Goal: Check status: Check status

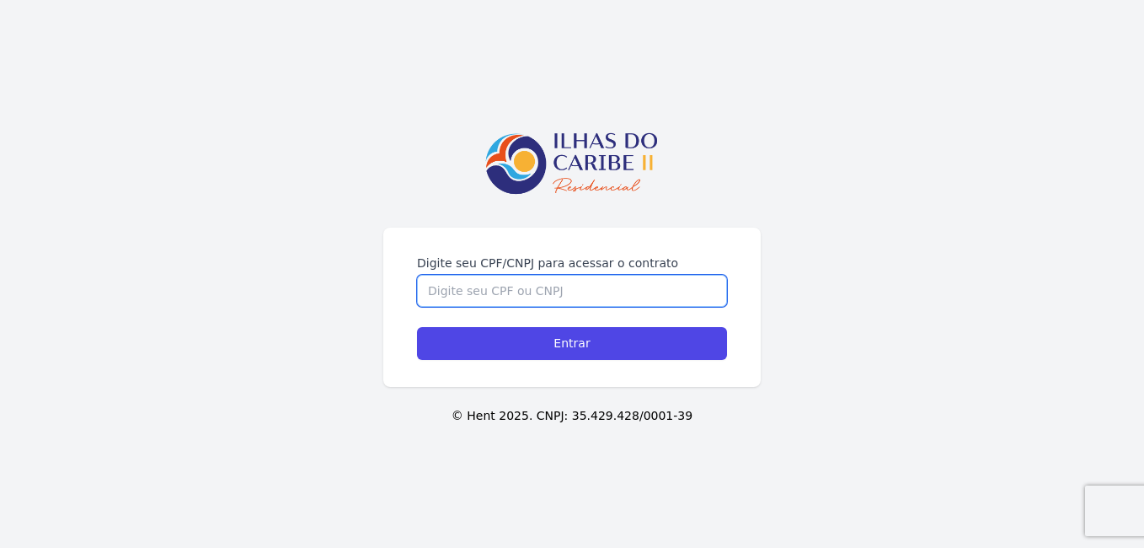
click at [546, 301] on input "Digite seu CPF/CNPJ para acessar o contrato" at bounding box center [572, 291] width 310 height 32
type input "13057058400"
click at [417, 327] on input "Entrar" at bounding box center [572, 343] width 310 height 33
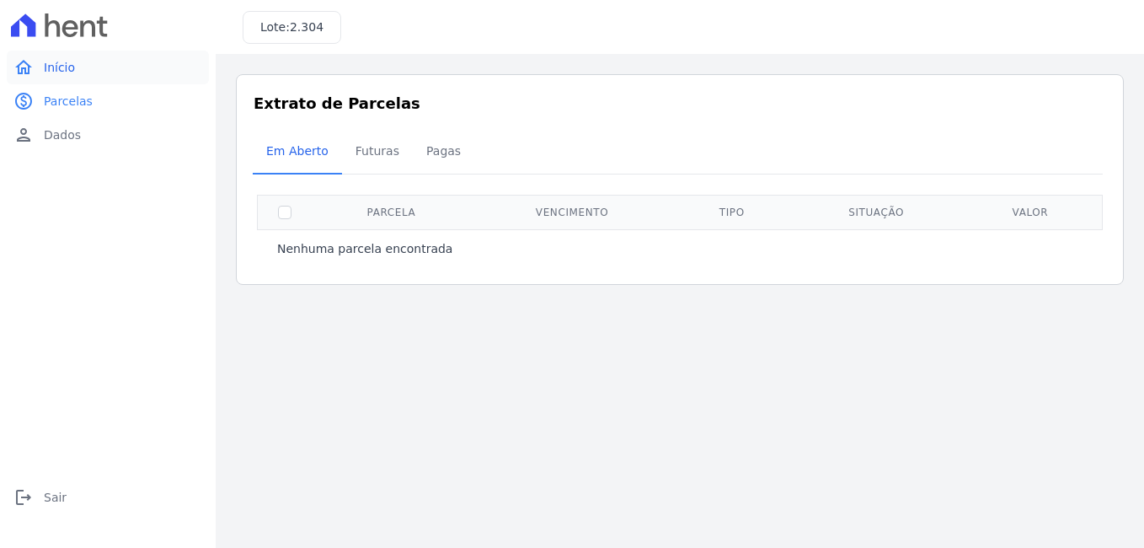
click at [83, 69] on link "home Início" at bounding box center [108, 68] width 202 height 34
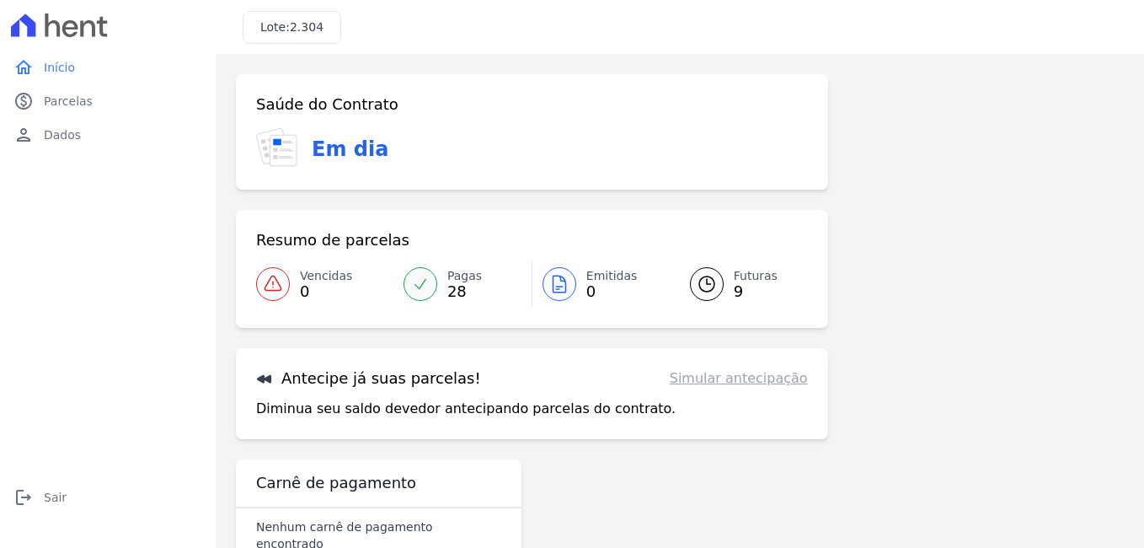
click at [454, 289] on span "28" at bounding box center [464, 291] width 35 height 13
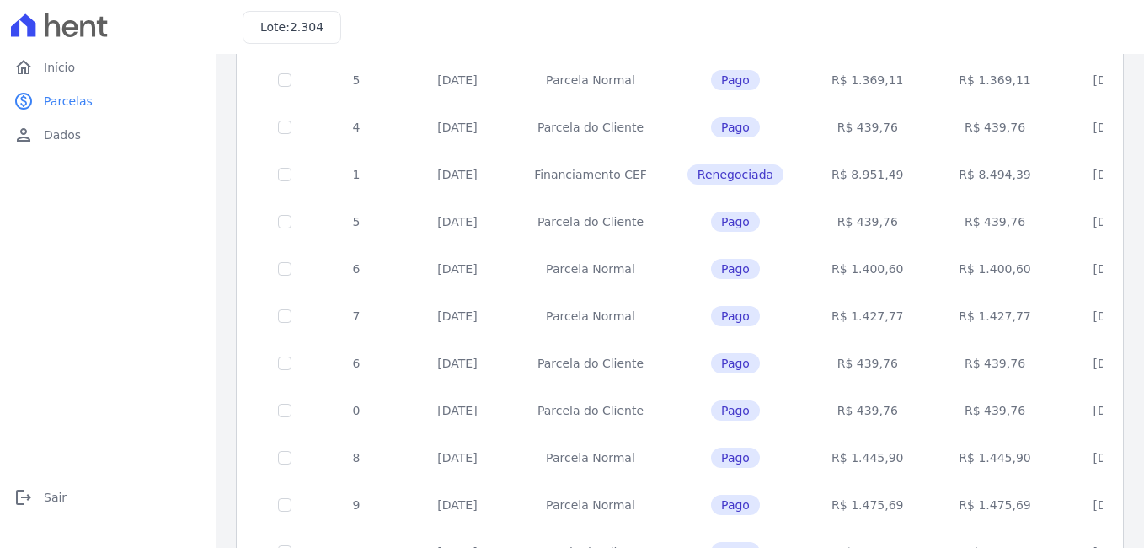
scroll to position [737, 0]
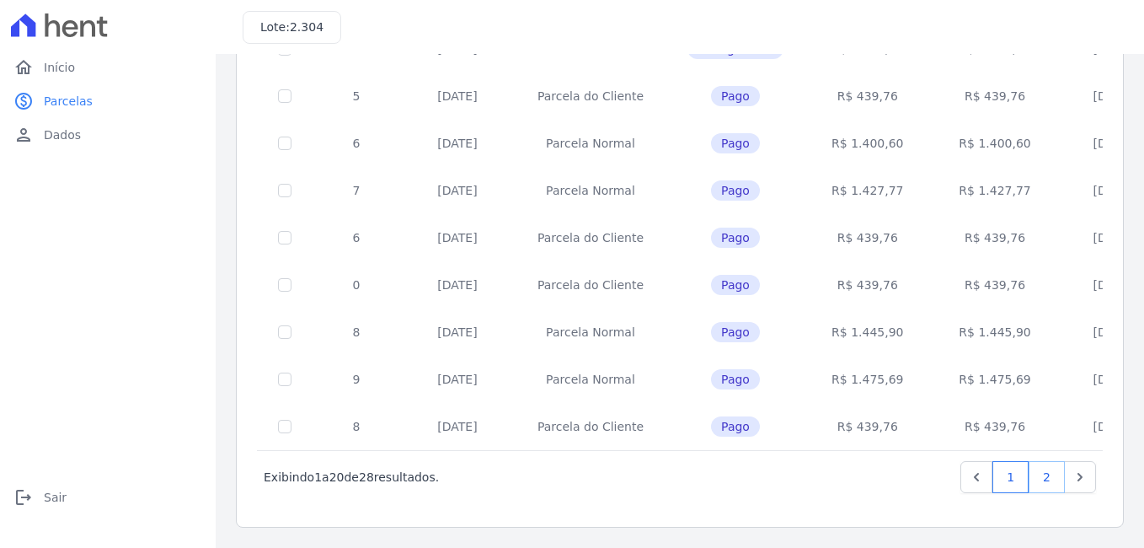
click at [1029, 475] on link "2" at bounding box center [1047, 477] width 36 height 32
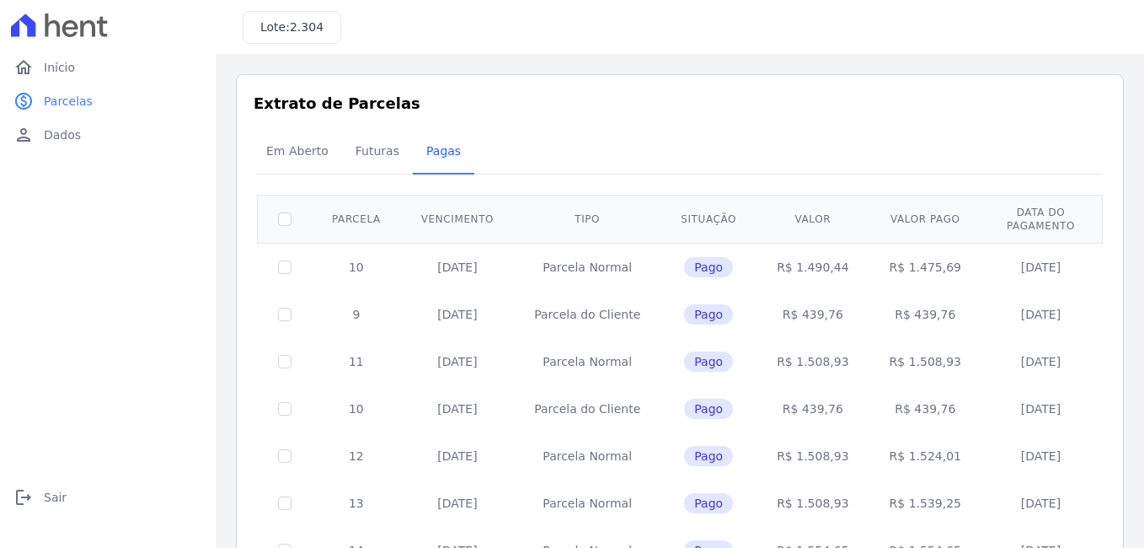
scroll to position [171, 0]
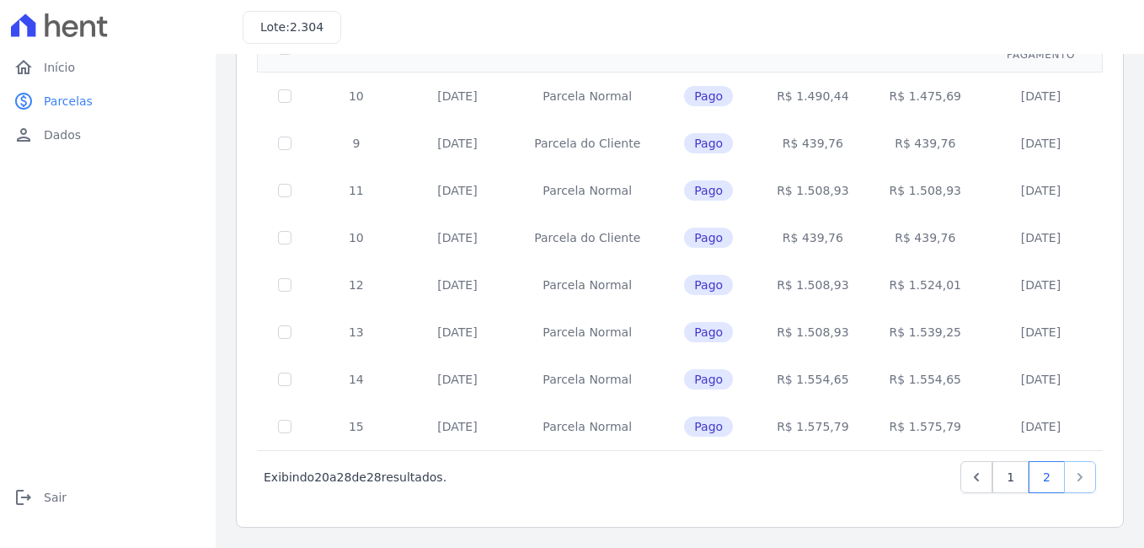
click at [1066, 487] on link "Next" at bounding box center [1080, 477] width 32 height 32
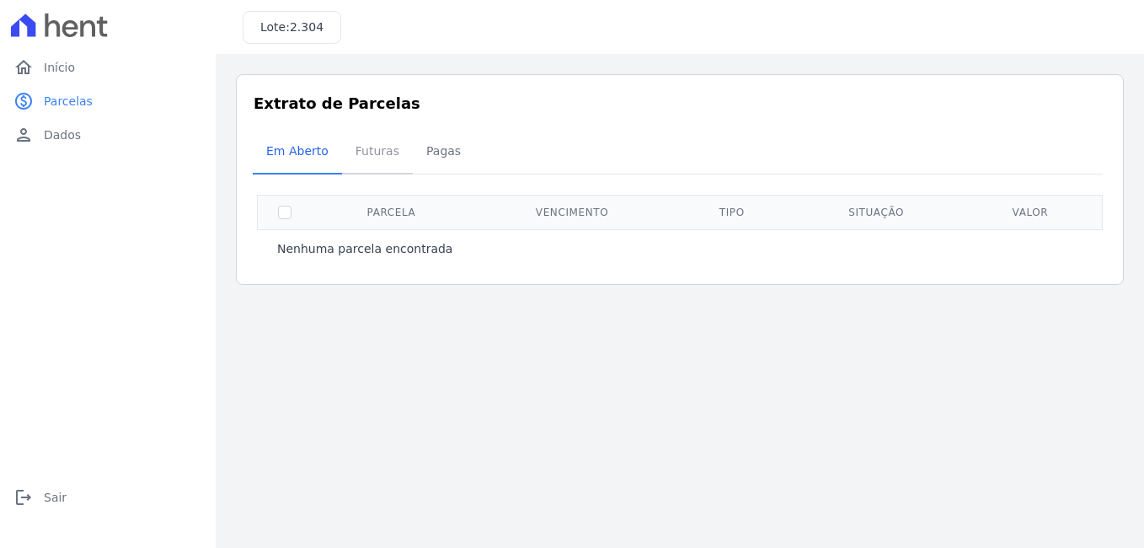
click at [369, 150] on span "Futuras" at bounding box center [377, 151] width 64 height 34
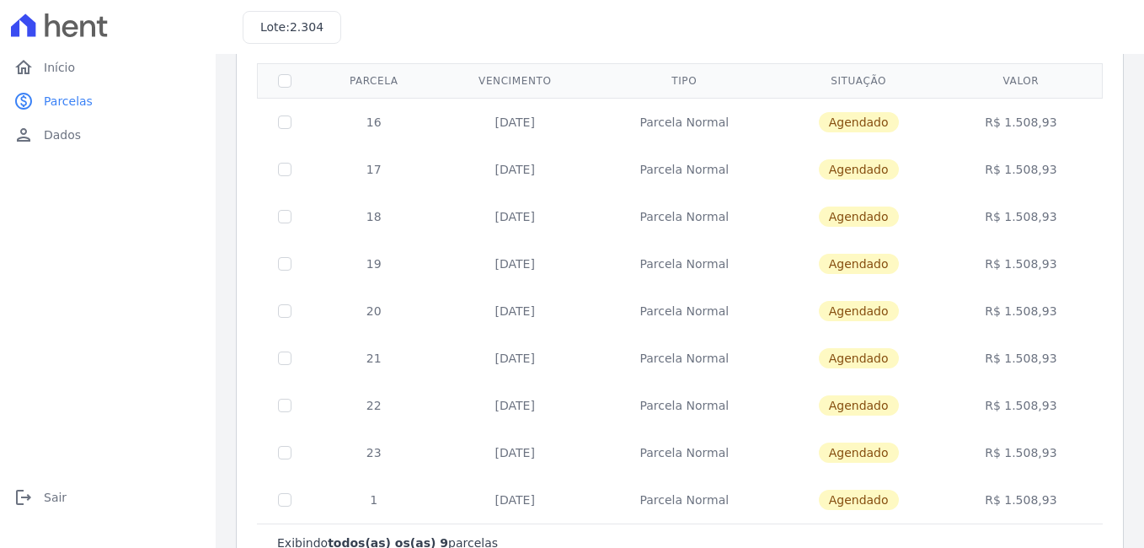
scroll to position [131, 0]
click at [291, 128] on input "checkbox" at bounding box center [284, 122] width 13 height 13
checkbox input "true"
click at [292, 167] on td at bounding box center [285, 170] width 55 height 47
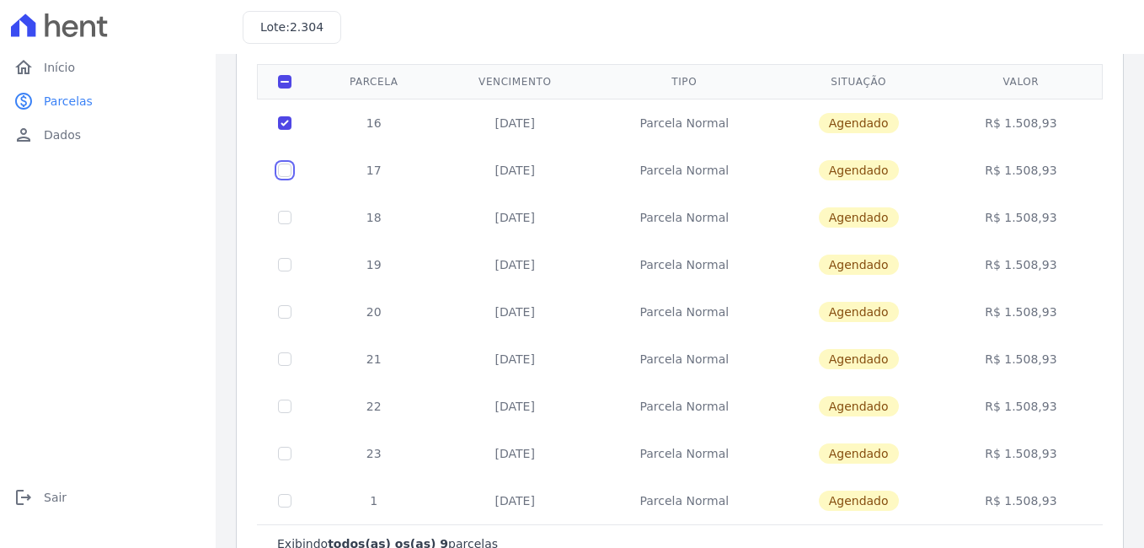
click at [291, 174] on input "checkbox" at bounding box center [284, 169] width 13 height 13
checkbox input "true"
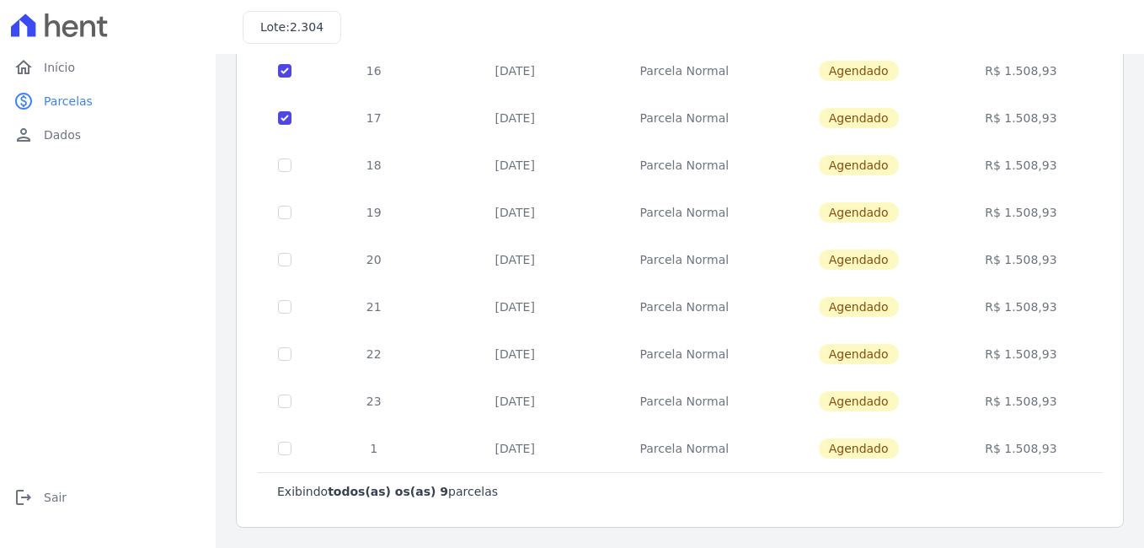
click at [285, 456] on td at bounding box center [285, 448] width 55 height 47
click at [293, 166] on td at bounding box center [285, 165] width 55 height 47
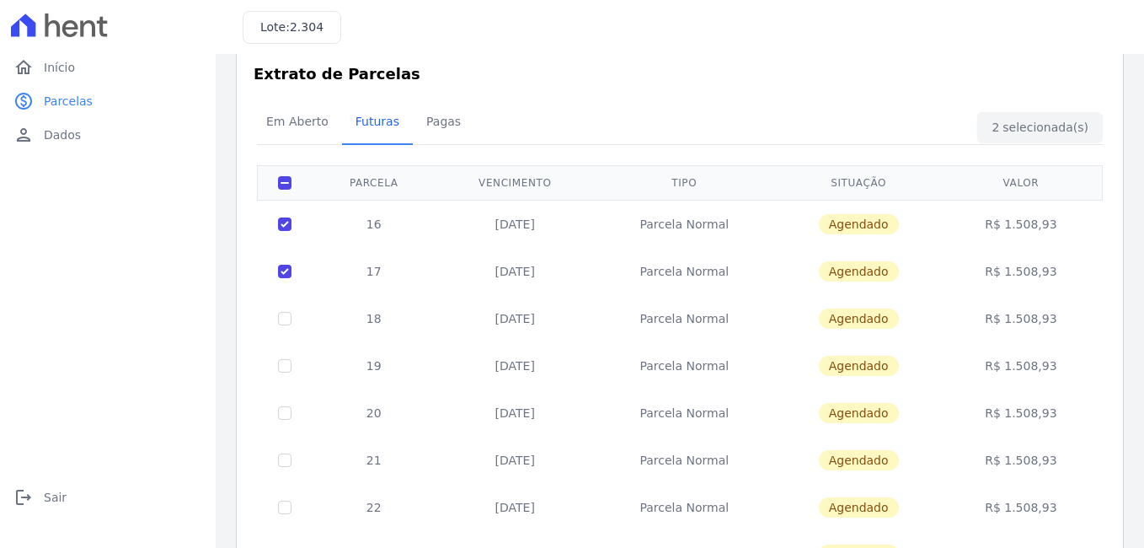
scroll to position [29, 0]
click at [294, 110] on span "Em Aberto" at bounding box center [297, 122] width 83 height 34
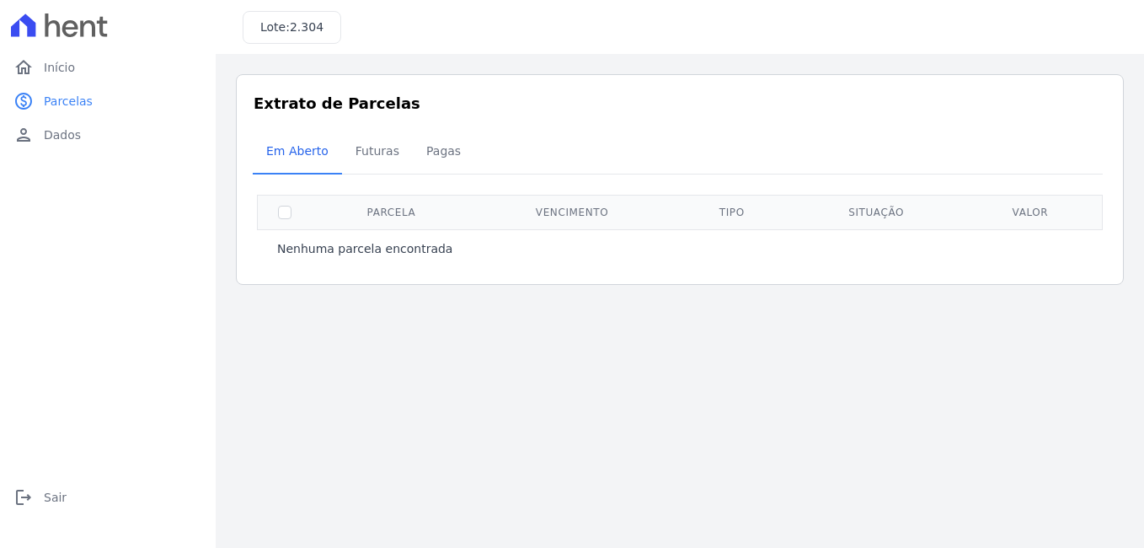
click at [283, 220] on th at bounding box center [285, 212] width 55 height 35
click at [283, 216] on input "checkbox" at bounding box center [284, 212] width 13 height 13
checkbox input "false"
click at [428, 153] on span "Pagas" at bounding box center [443, 151] width 55 height 34
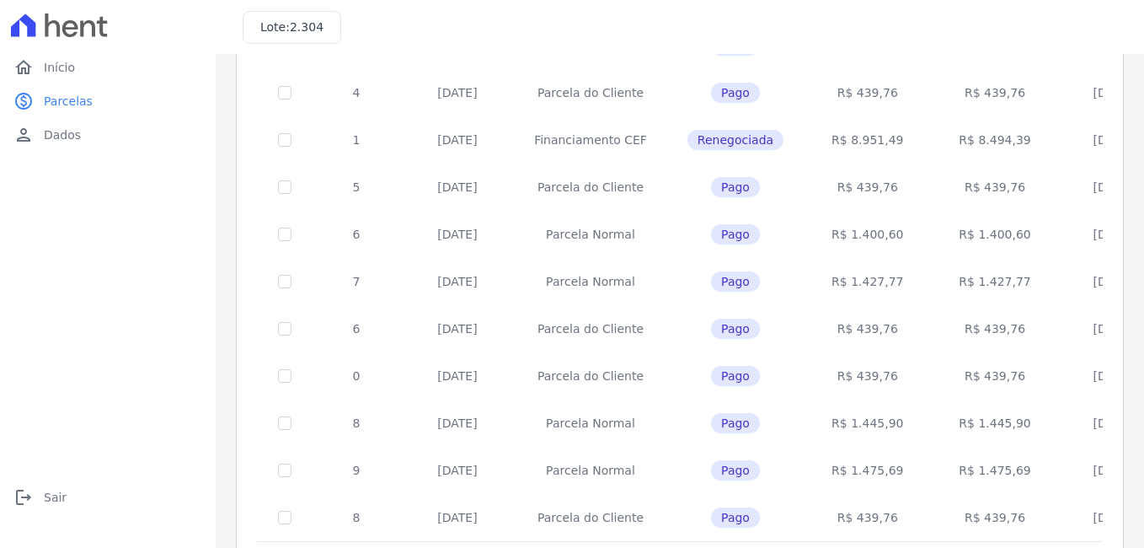
scroll to position [737, 0]
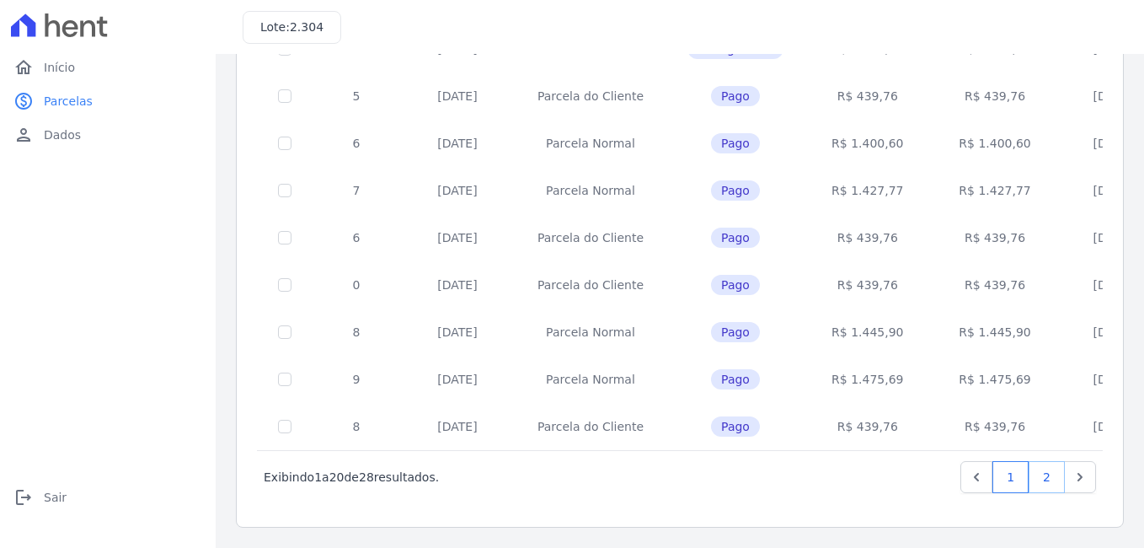
click at [1041, 484] on link "2" at bounding box center [1047, 477] width 36 height 32
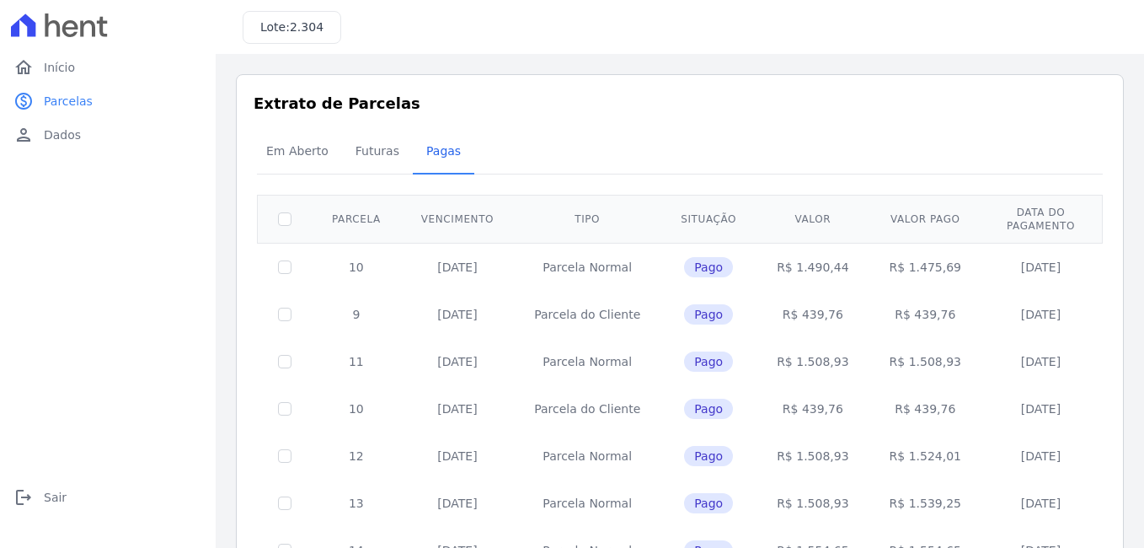
scroll to position [171, 0]
